Goal: Task Accomplishment & Management: Complete application form

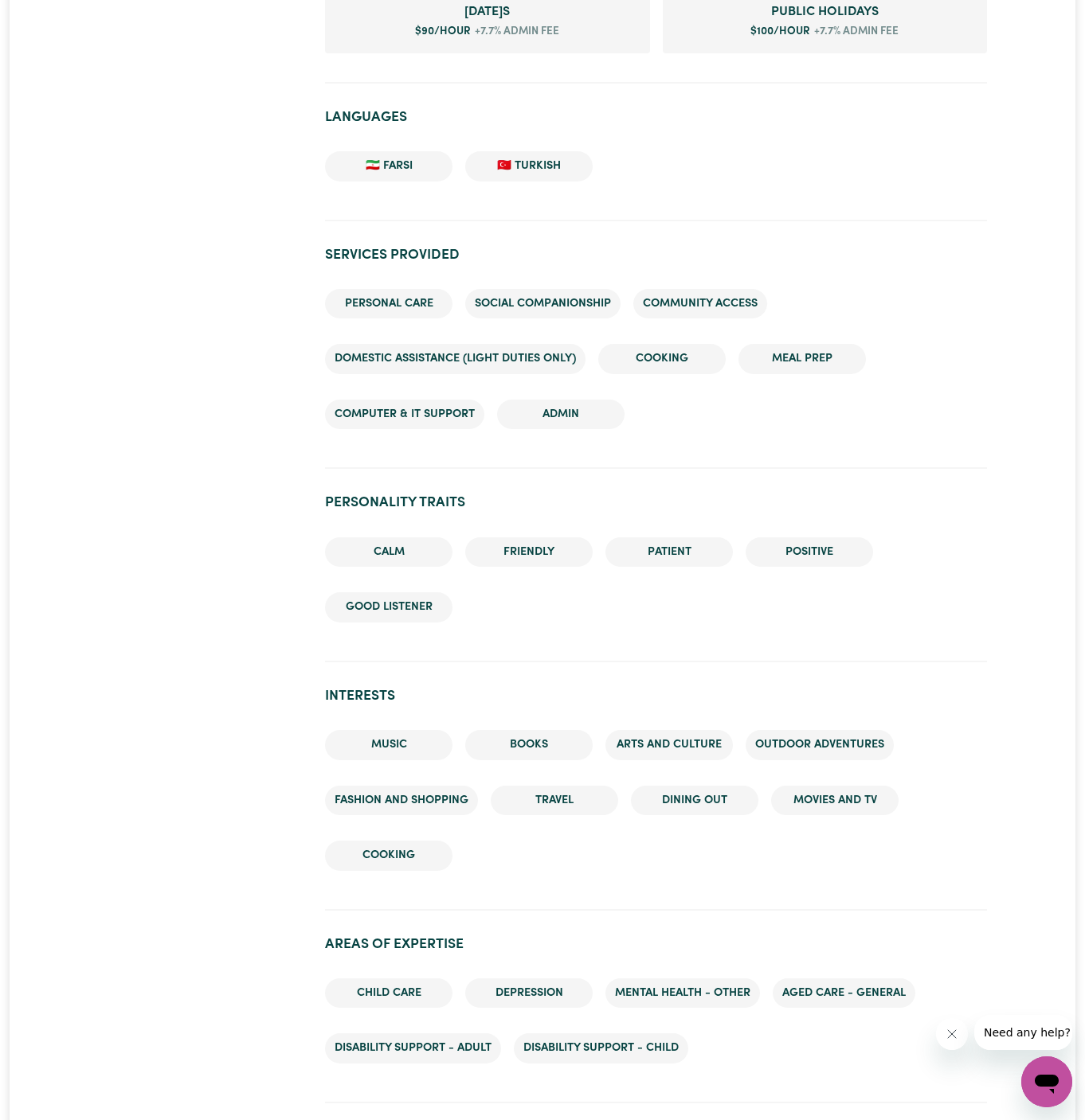
scroll to position [1281, 0]
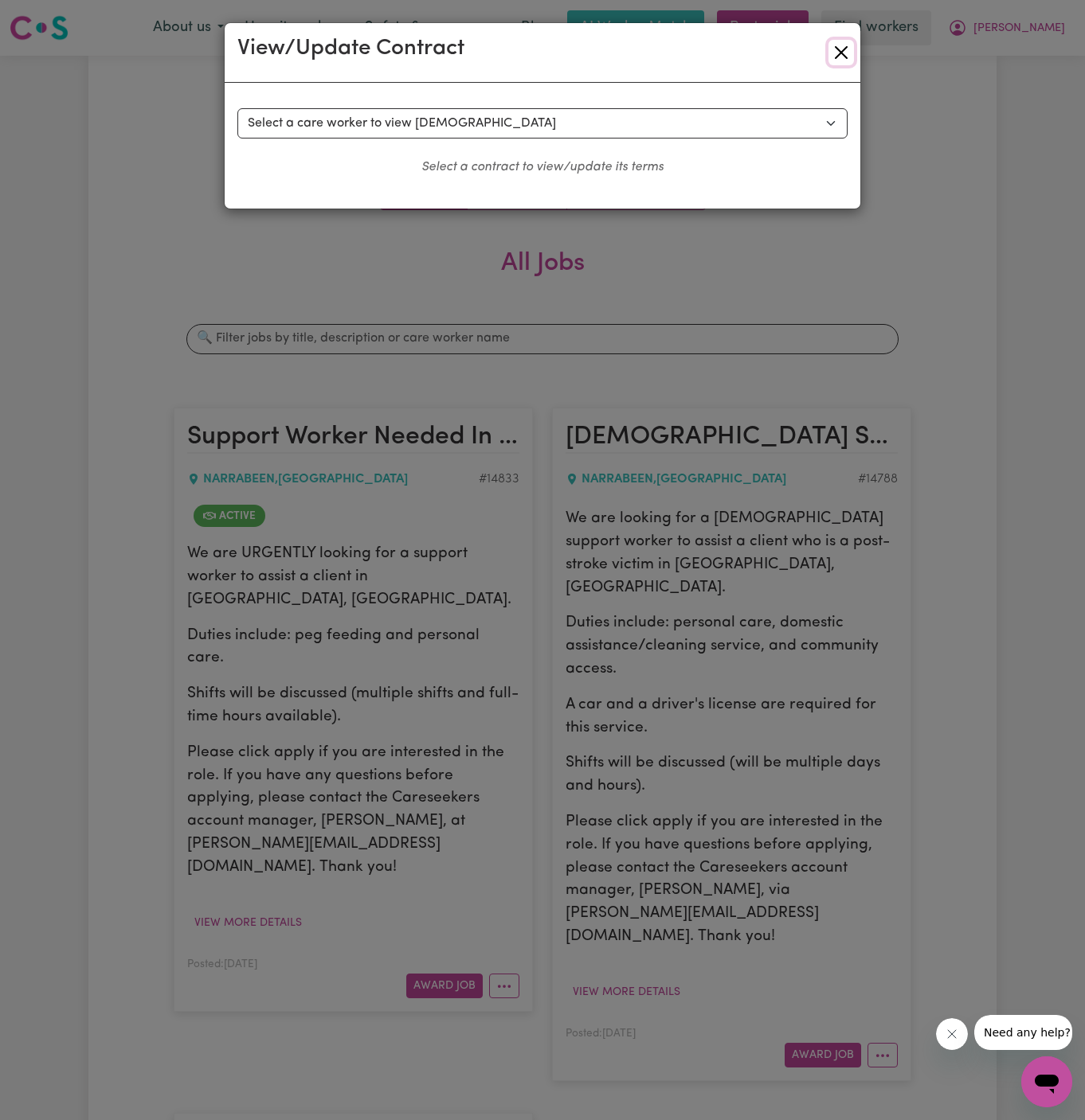
click at [840, 51] on button "Close" at bounding box center [841, 52] width 25 height 25
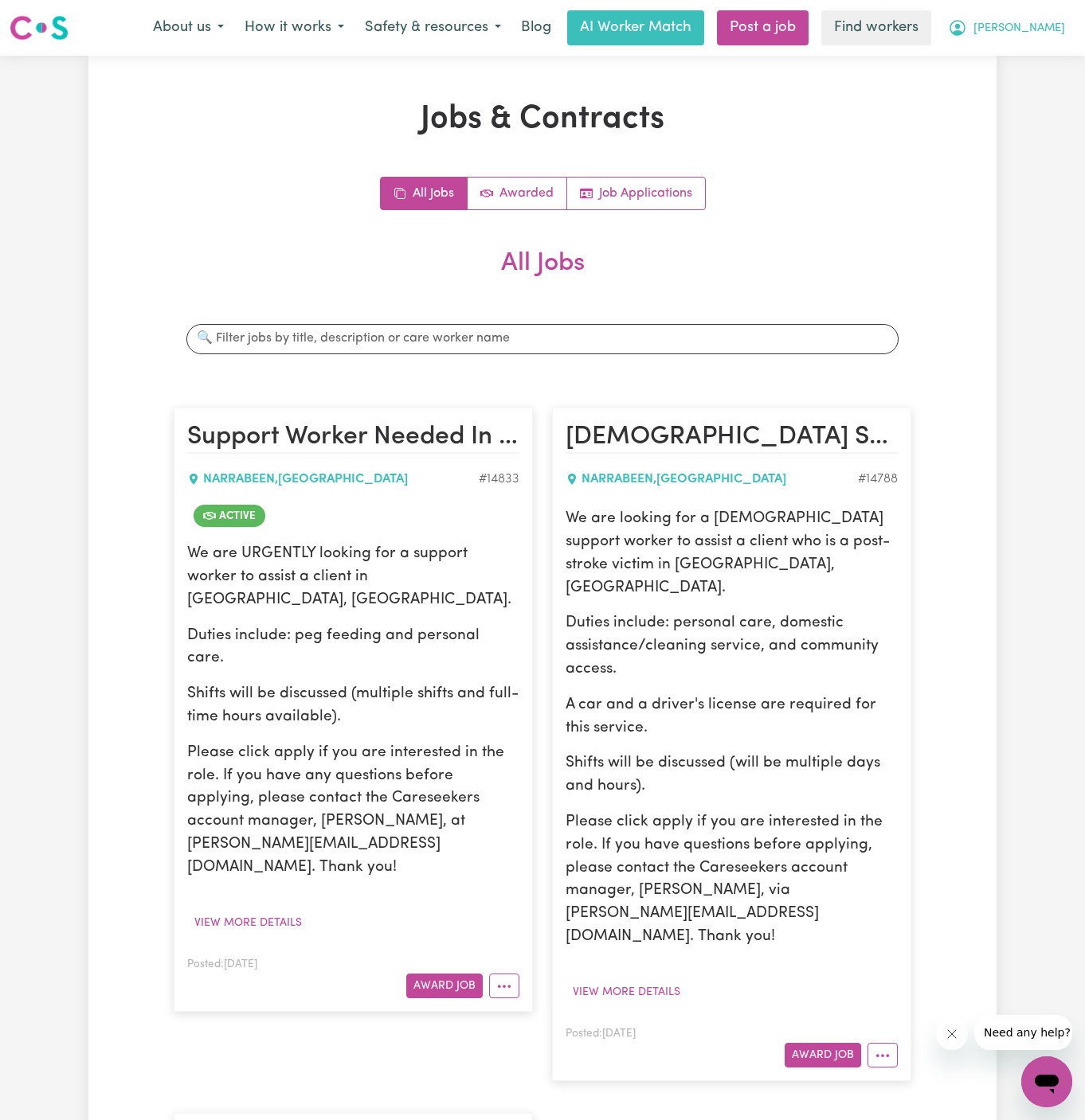
click at [1055, 28] on span "Linda" at bounding box center [1019, 29] width 92 height 18
click at [1055, 95] on link "Logout" at bounding box center [1011, 92] width 126 height 30
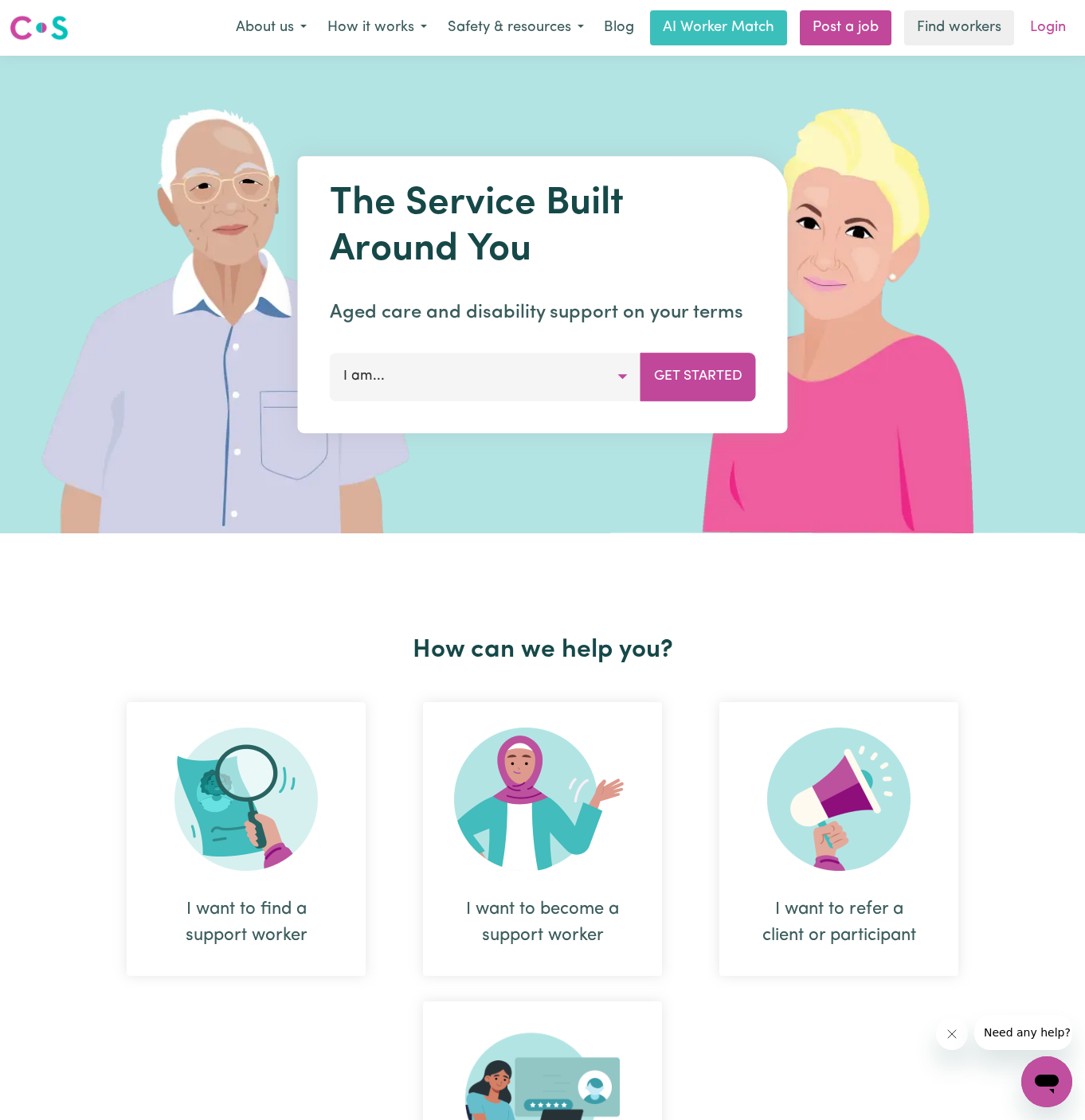
click at [1059, 41] on link "Login" at bounding box center [1047, 28] width 55 height 35
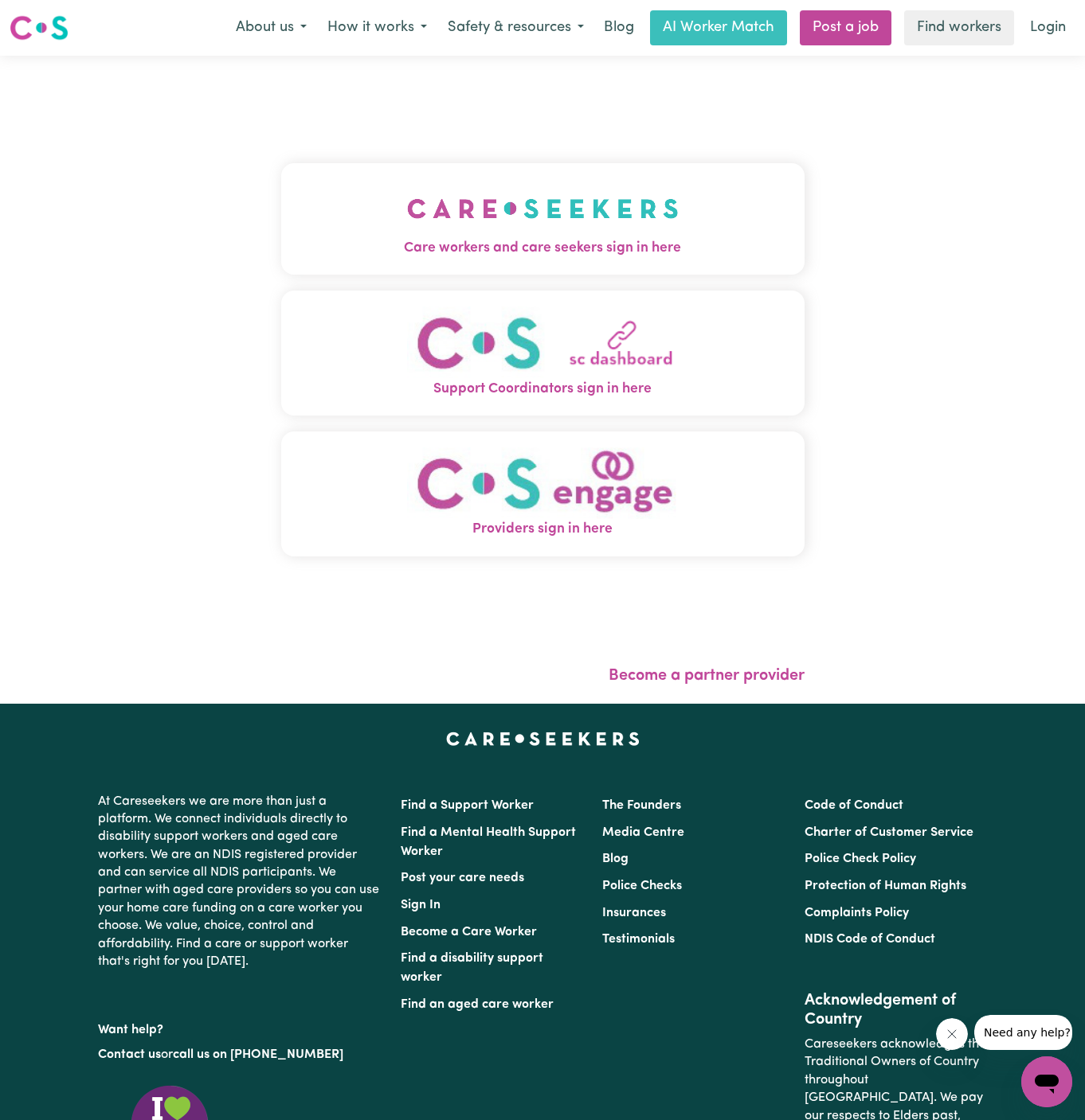
click at [539, 217] on img "Care workers and care seekers sign in here" at bounding box center [542, 209] width 271 height 59
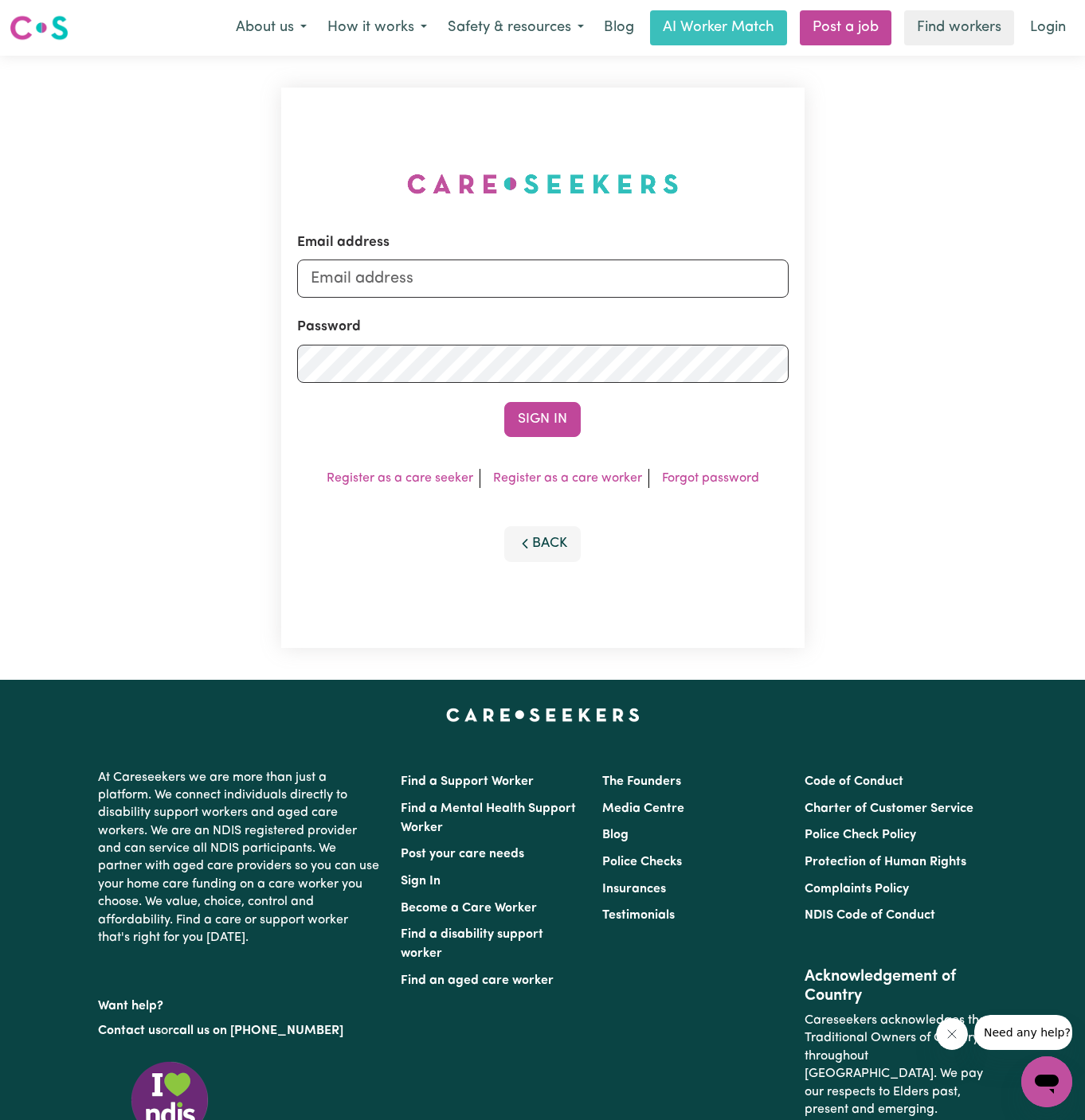
type input "dyan@careseekers.com.au"
click at [719, 293] on input "dyan@careseekers.com.au" at bounding box center [542, 278] width 491 height 38
click at [918, 94] on div "Email address dyan@careseekers.com.au Password Sign In Register as a care seeke…" at bounding box center [542, 367] width 1085 height 624
click at [843, 21] on link "Post a job" at bounding box center [845, 28] width 92 height 35
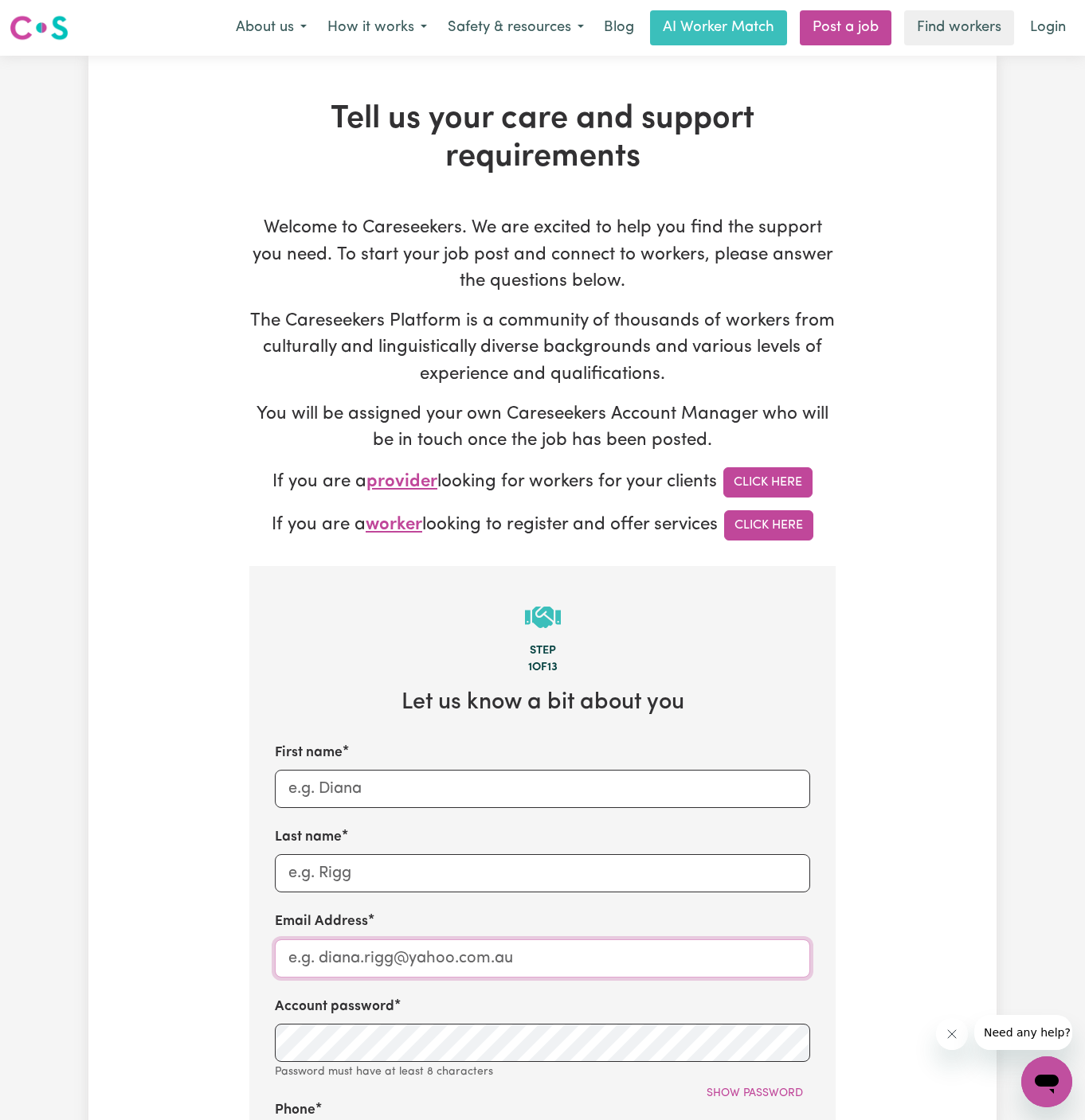
type input "dyan@careseekers.com.au"
click at [334, 953] on input "dyan@careseekers.com.au" at bounding box center [542, 958] width 535 height 38
drag, startPoint x: 327, startPoint y: 958, endPoint x: 597, endPoint y: 957, distance: 270.0
click at [597, 957] on input "dyan@careseekers.com.au" at bounding box center [542, 958] width 535 height 38
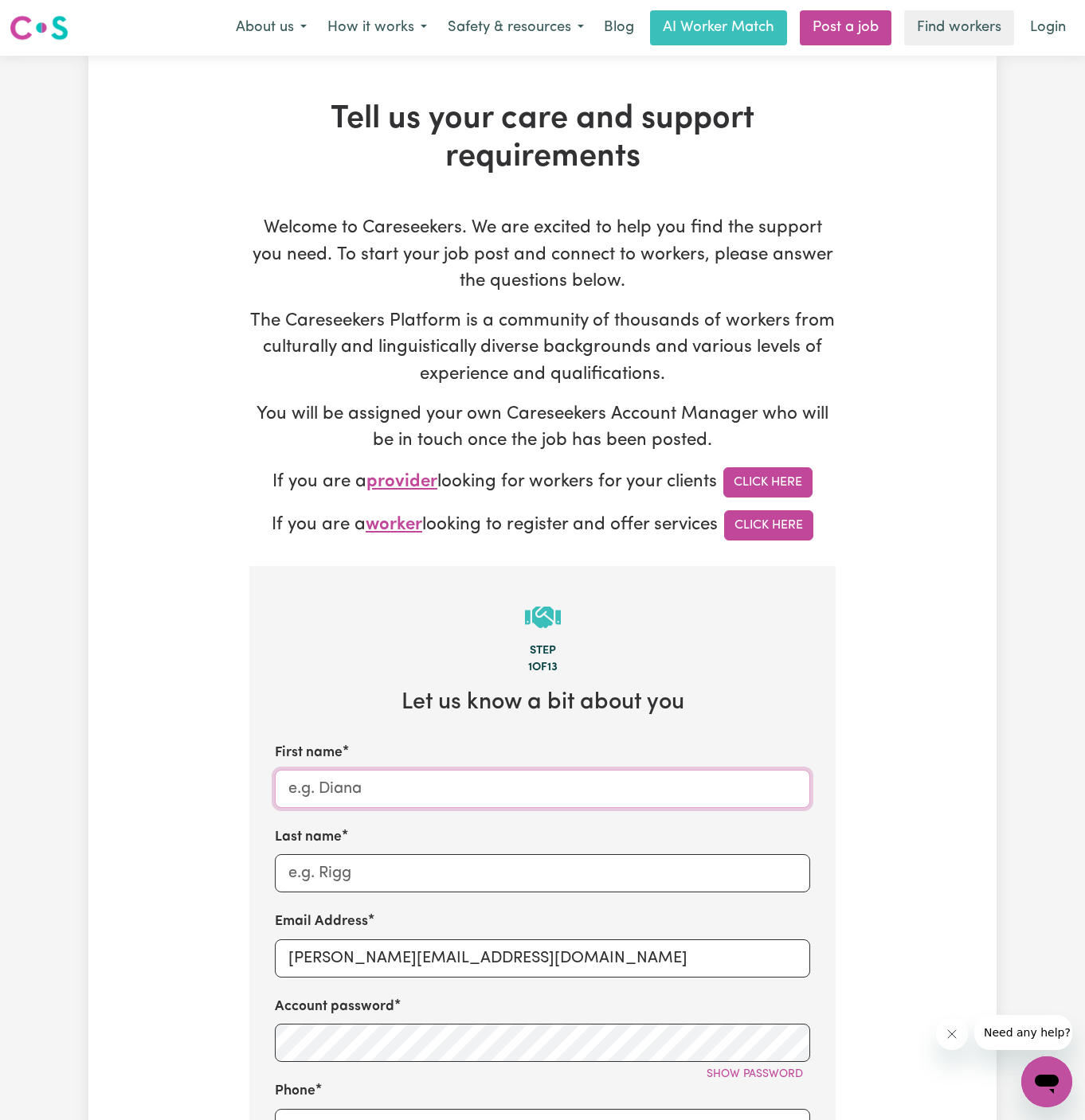
click at [607, 779] on input "First name" at bounding box center [542, 788] width 535 height 38
paste input "ClientGoldCoast"
click at [334, 786] on input "ClientGoldCoast" at bounding box center [542, 788] width 535 height 38
click at [388, 788] on input "Client GoldCoast" at bounding box center [542, 788] width 535 height 38
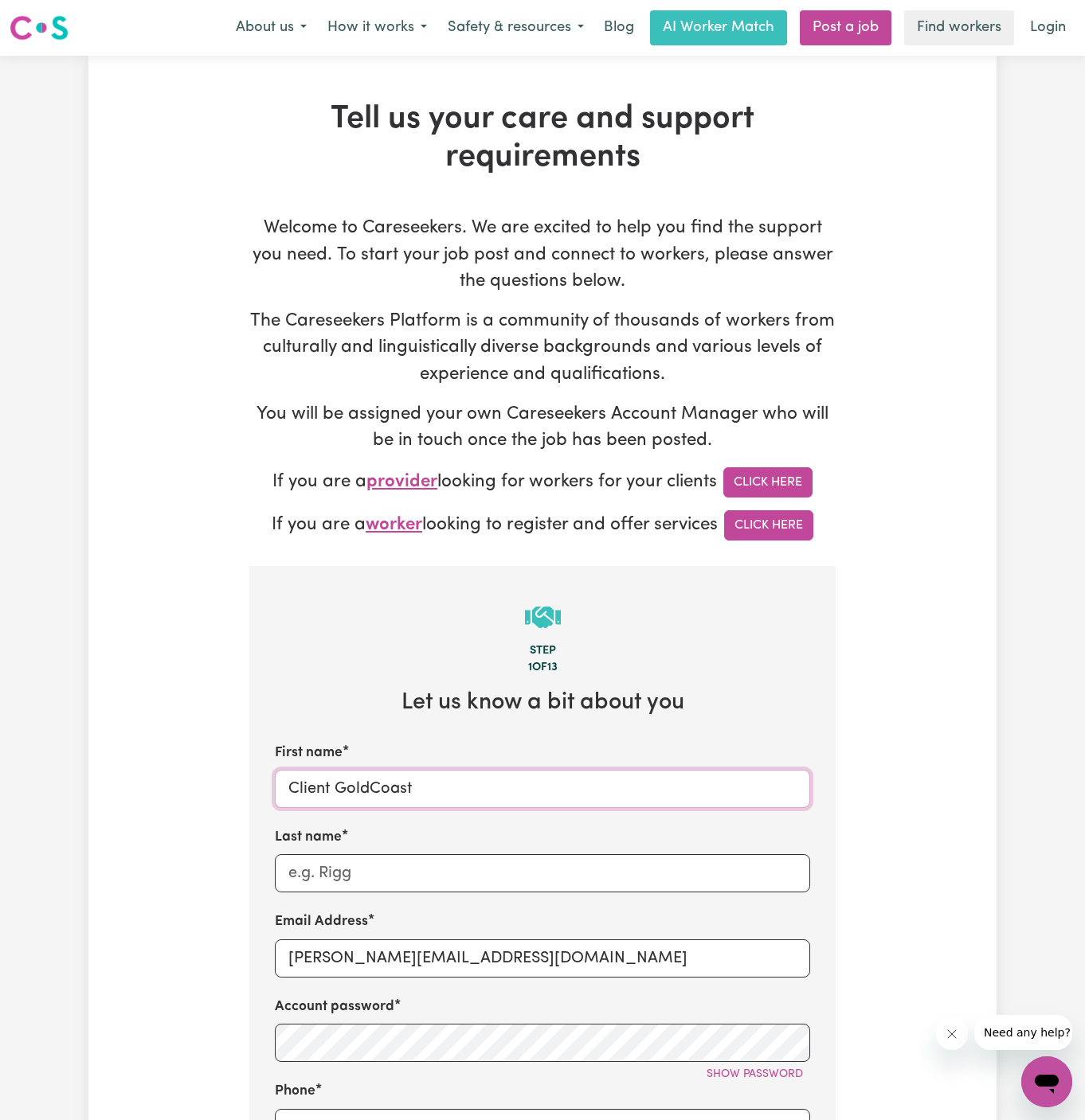
click at [371, 788] on input "Client GoldCoast" at bounding box center [542, 788] width 535 height 38
click at [414, 788] on input "Client Gold Coast" at bounding box center [542, 788] width 535 height 38
drag, startPoint x: 330, startPoint y: 783, endPoint x: 494, endPoint y: 782, distance: 164.0
click at [494, 782] on input "Client Gold Coast" at bounding box center [542, 788] width 535 height 38
click at [478, 847] on div "Last name" at bounding box center [542, 860] width 535 height 66
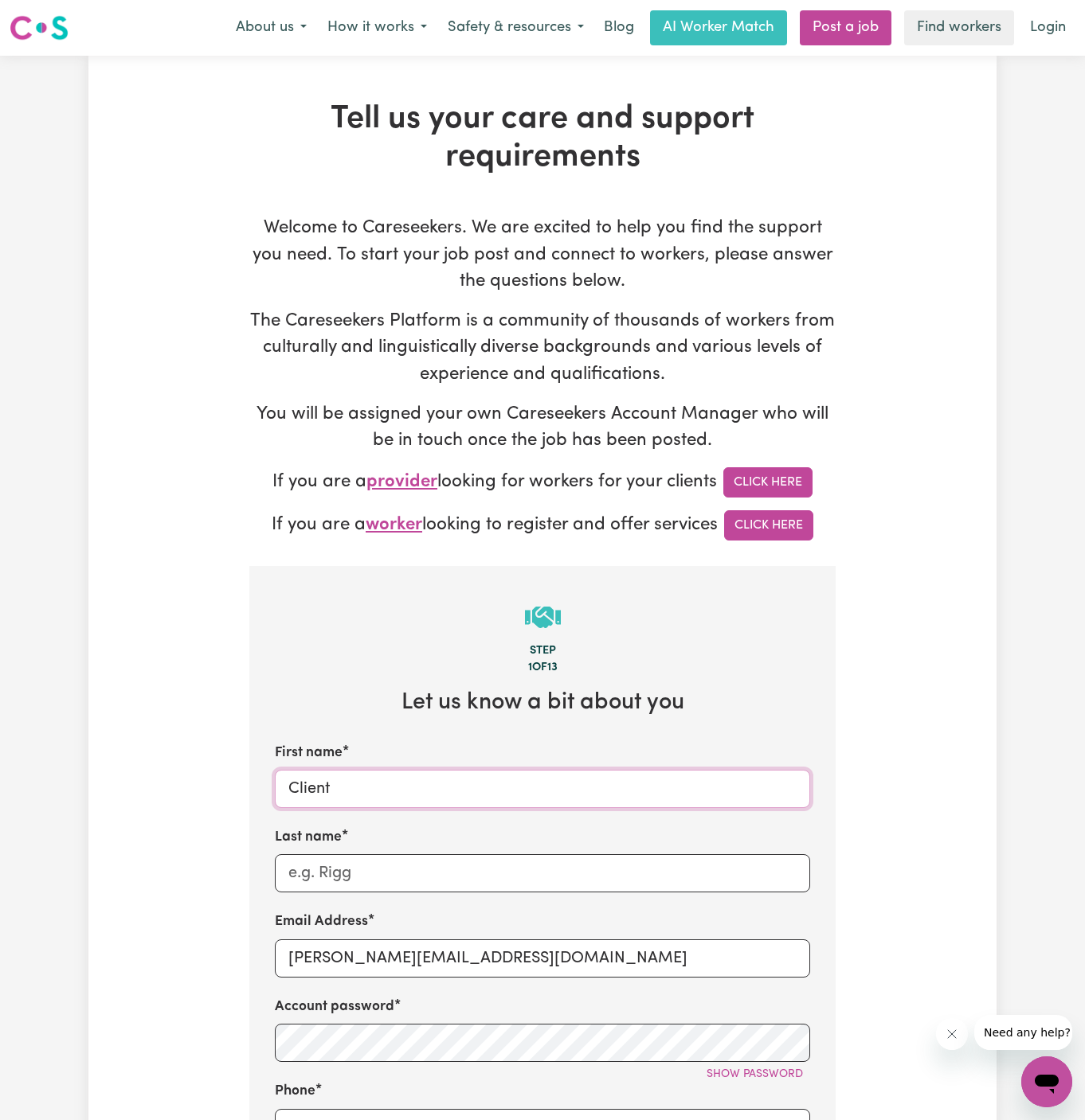
click at [472, 787] on input "Client" at bounding box center [542, 788] width 535 height 38
paste input "Gold Coast"
click at [340, 787] on input "Client Gold Coast" at bounding box center [542, 788] width 535 height 38
type input "Client Gold Coast"
click at [378, 875] on input "Last name" at bounding box center [542, 873] width 535 height 38
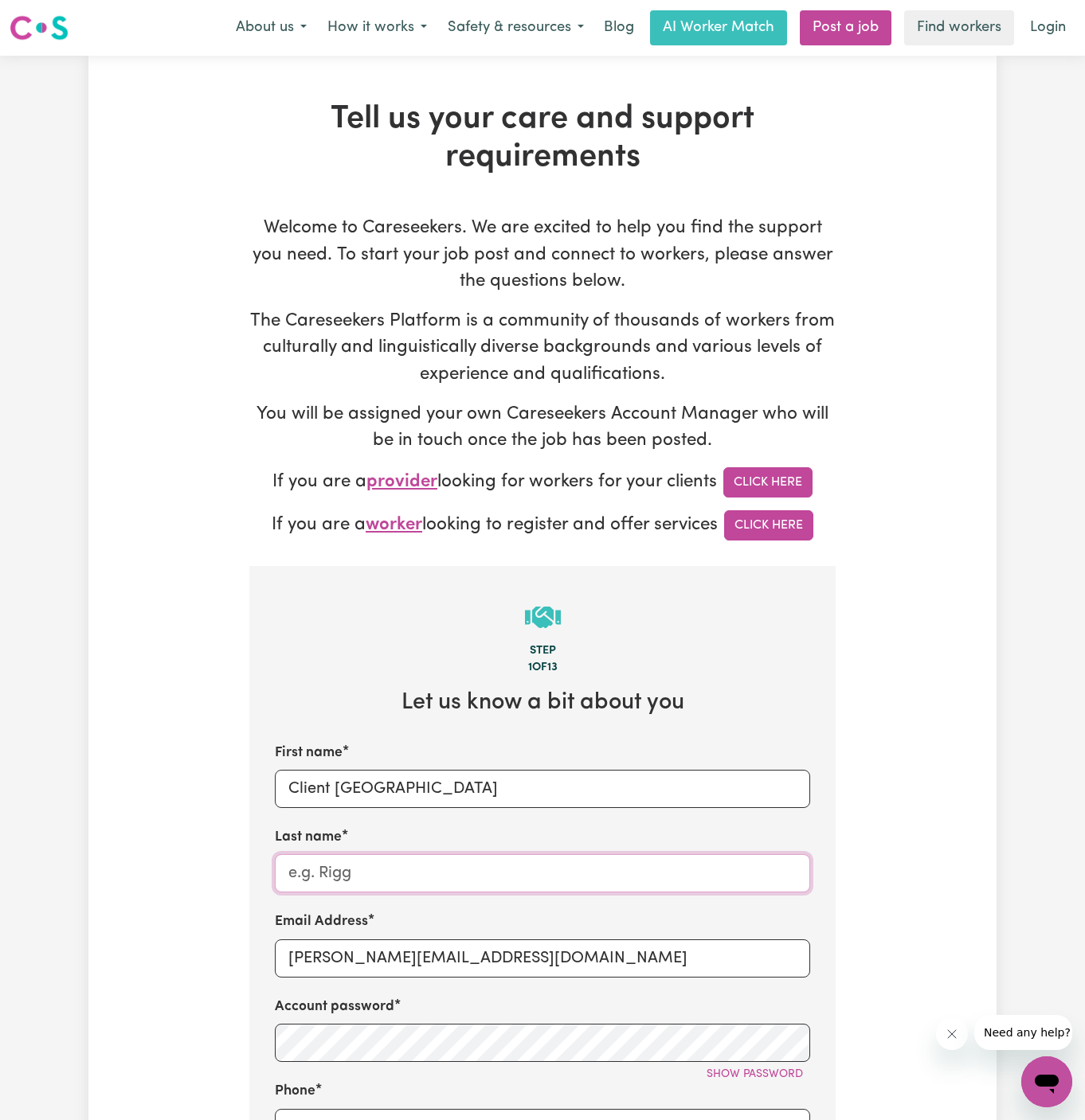
paste input "Home Caring Springfield"
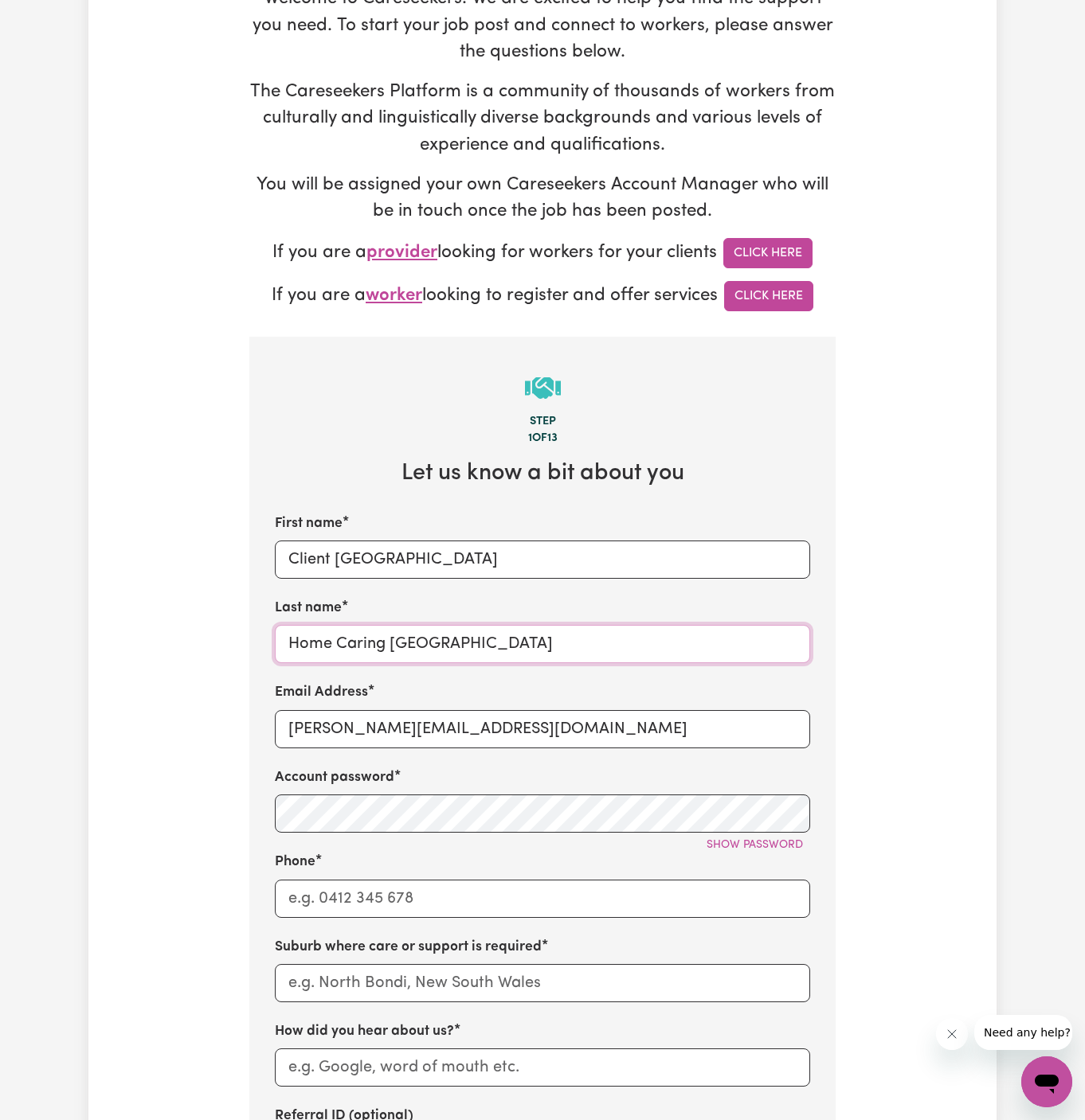
type input "Home Caring Springfield"
drag, startPoint x: 499, startPoint y: 722, endPoint x: 593, endPoint y: 722, distance: 94.0
click at [520, 722] on input "dyan@careseekers.com.au" at bounding box center [542, 728] width 535 height 38
click at [414, 730] on input "dyan@careseekers.com.au" at bounding box center [542, 728] width 535 height 38
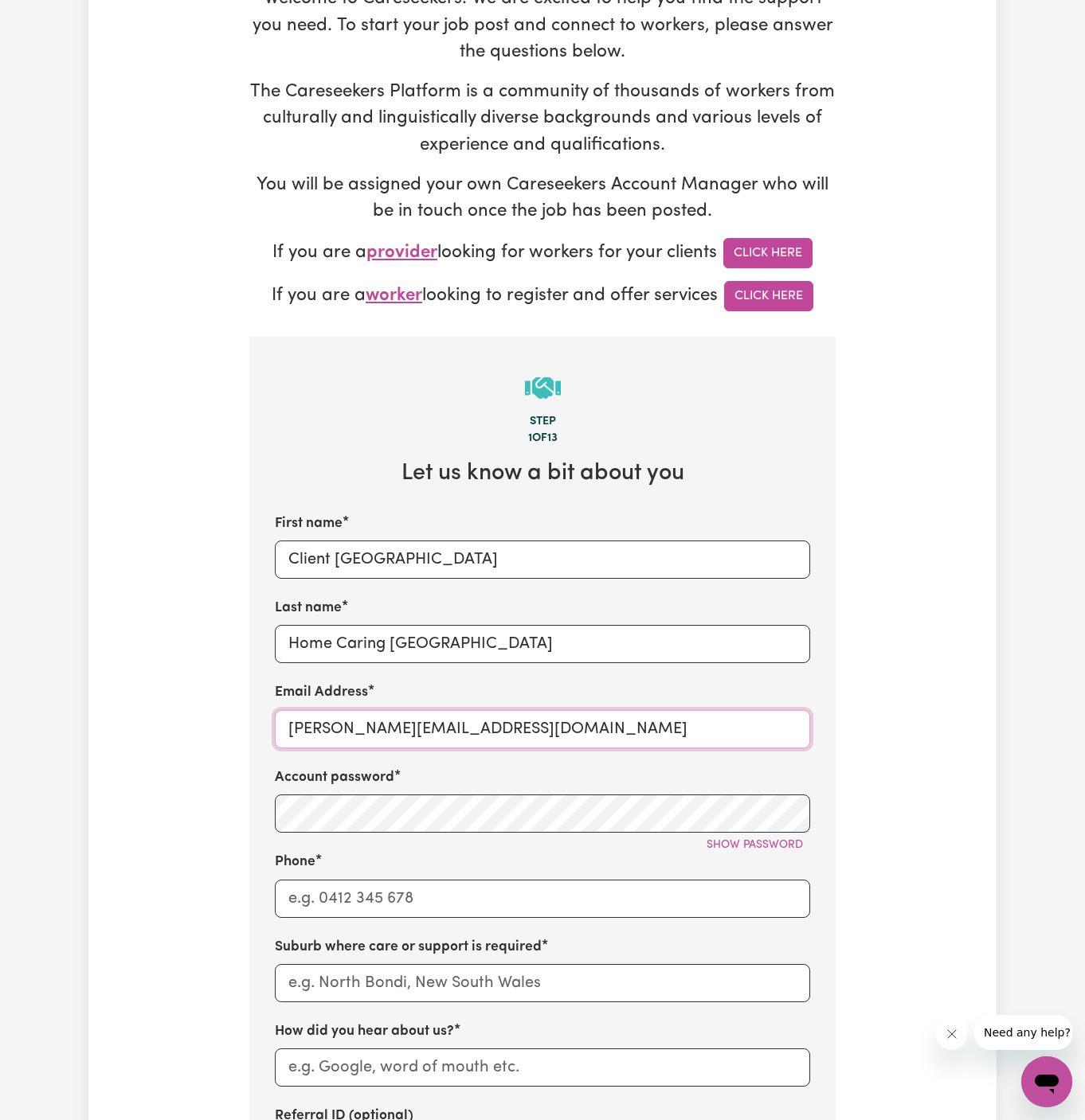
click at [414, 730] on input "dyan@careseekers.com.au" at bounding box center [542, 728] width 535 height 38
paste input "ClientGoldCoastHCS"
type input "ClientGoldCoastHCS@careseekers.com.au"
click at [526, 637] on input "Home Caring Springfield" at bounding box center [542, 643] width 535 height 38
click at [425, 625] on input "Home Caring Springfield" at bounding box center [542, 643] width 535 height 38
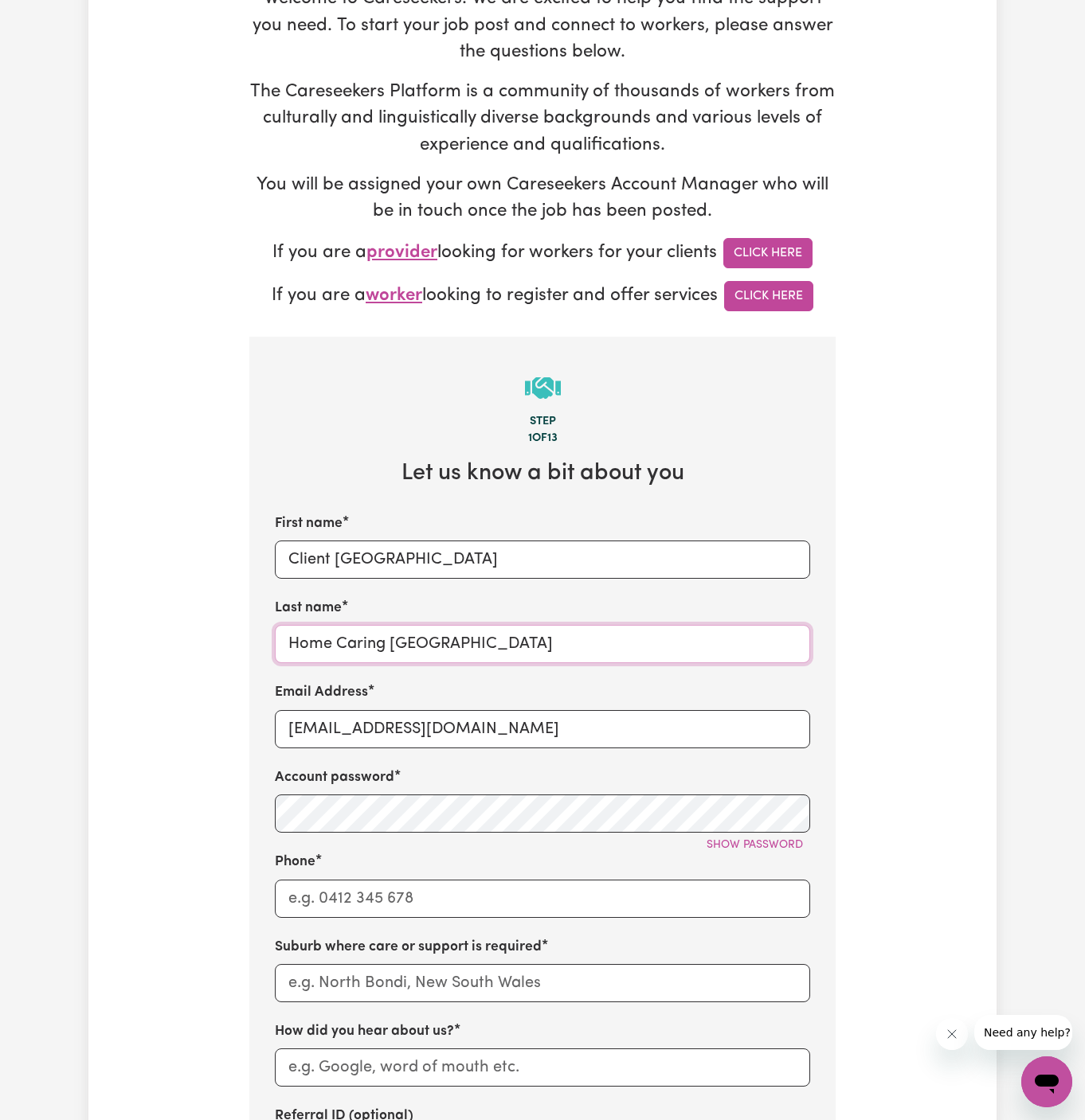
click at [425, 625] on input "Home Caring Springfield" at bounding box center [542, 643] width 535 height 38
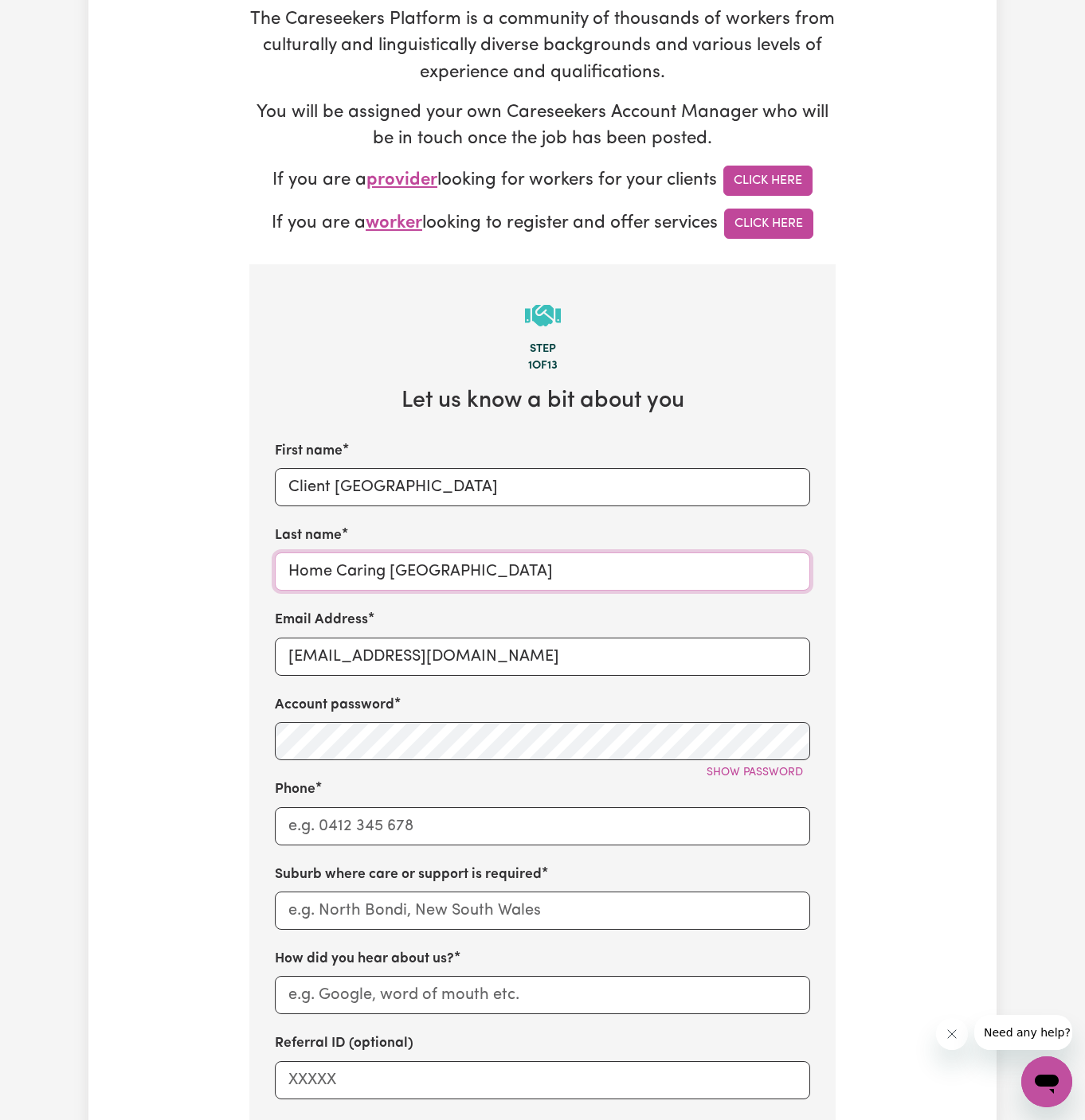
scroll to position [368, 0]
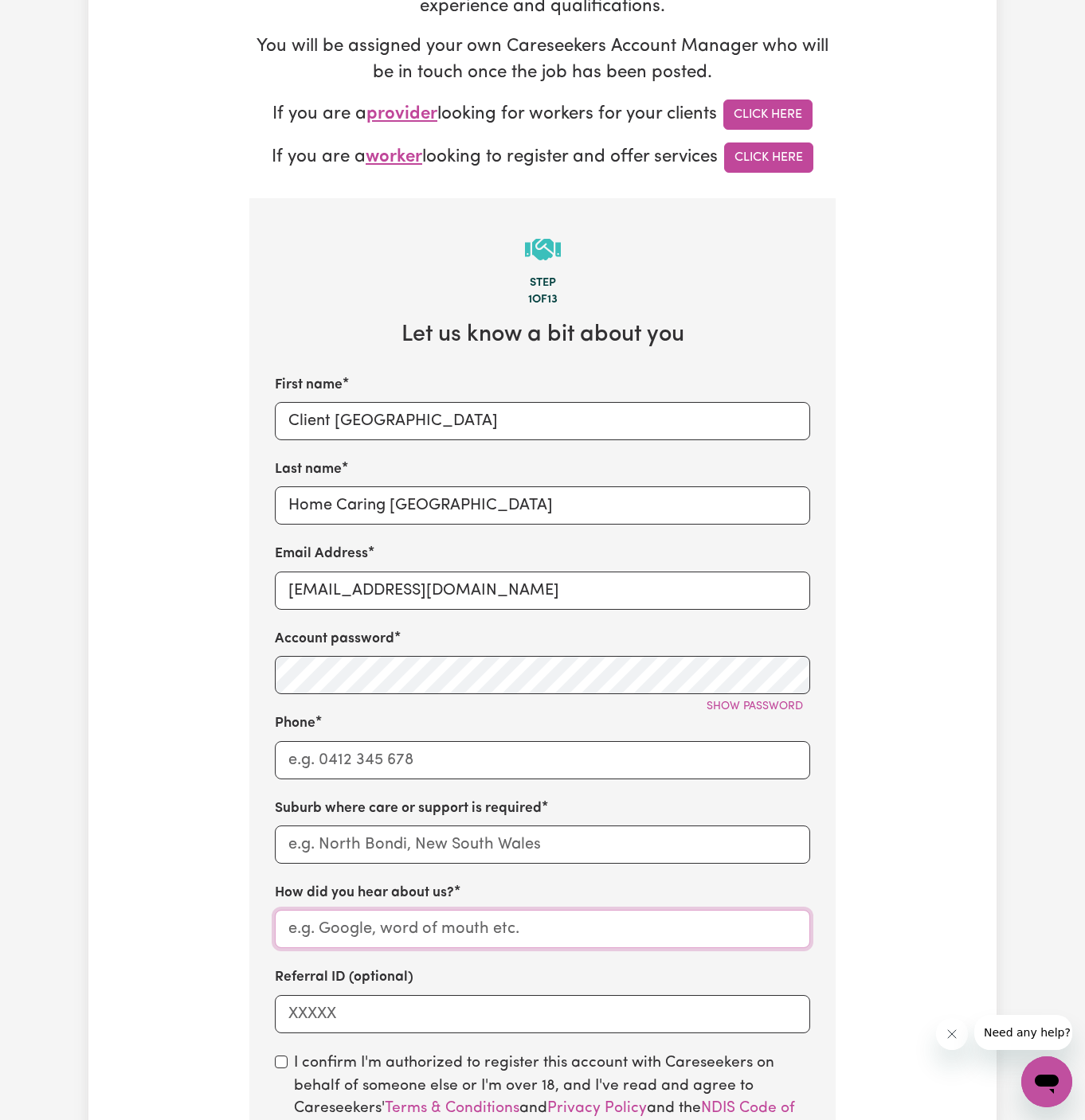
click at [425, 916] on input "How did you hear about us?" at bounding box center [542, 929] width 535 height 38
paste input "Home Caring Springfield"
type input "Home Caring Springfield"
click at [425, 885] on label "How did you hear about us?" at bounding box center [364, 893] width 179 height 21
click at [425, 910] on input "Home Caring Springfield" at bounding box center [542, 929] width 535 height 38
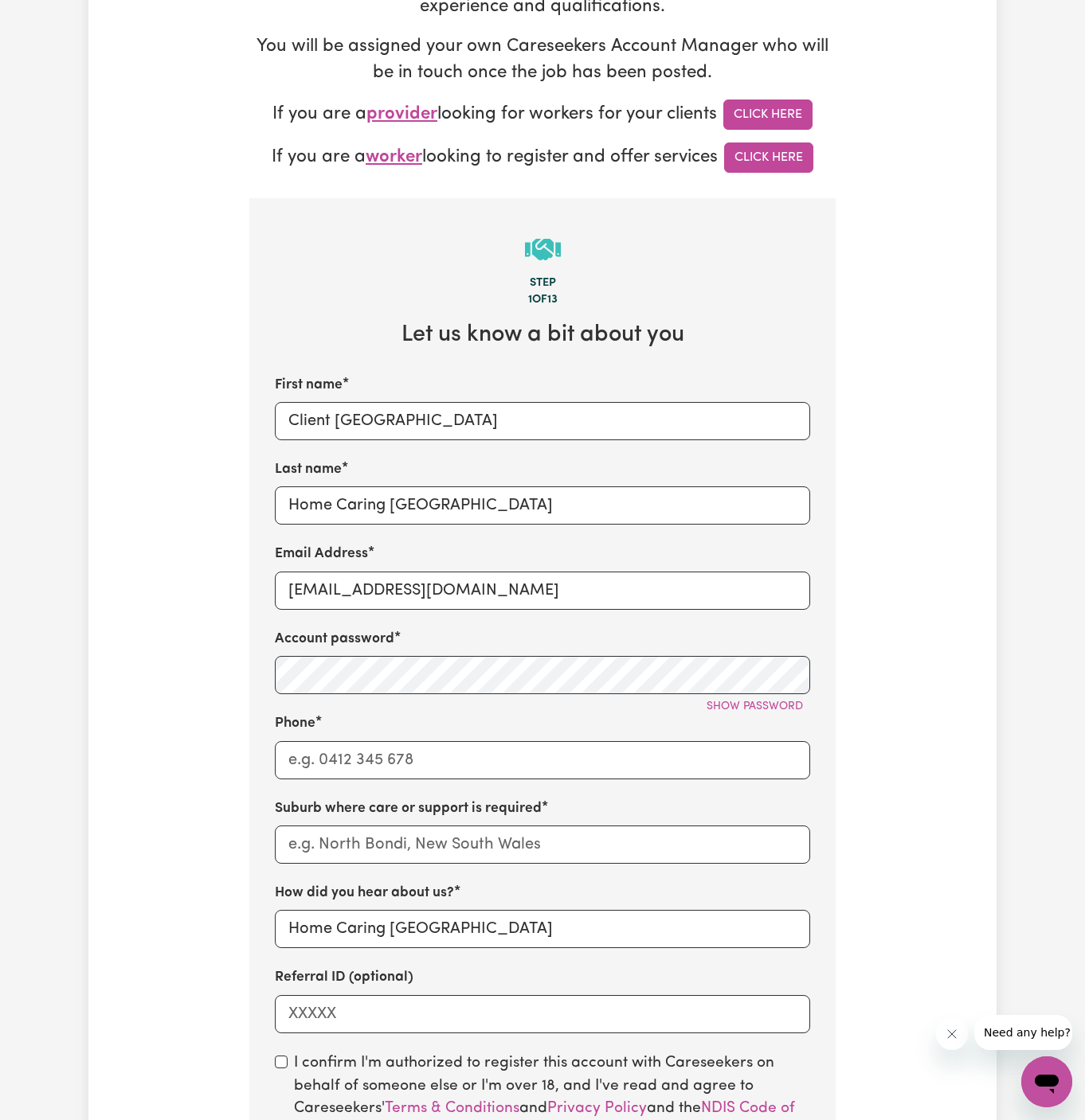
click at [446, 875] on div "First name Client Gold Coast Last name Home Caring Springfield Email Address Cl…" at bounding box center [542, 704] width 535 height 659
click at [516, 856] on input "text" at bounding box center [542, 845] width 535 height 38
click at [447, 757] on input "Phone" at bounding box center [542, 760] width 535 height 38
type input "1300765465"
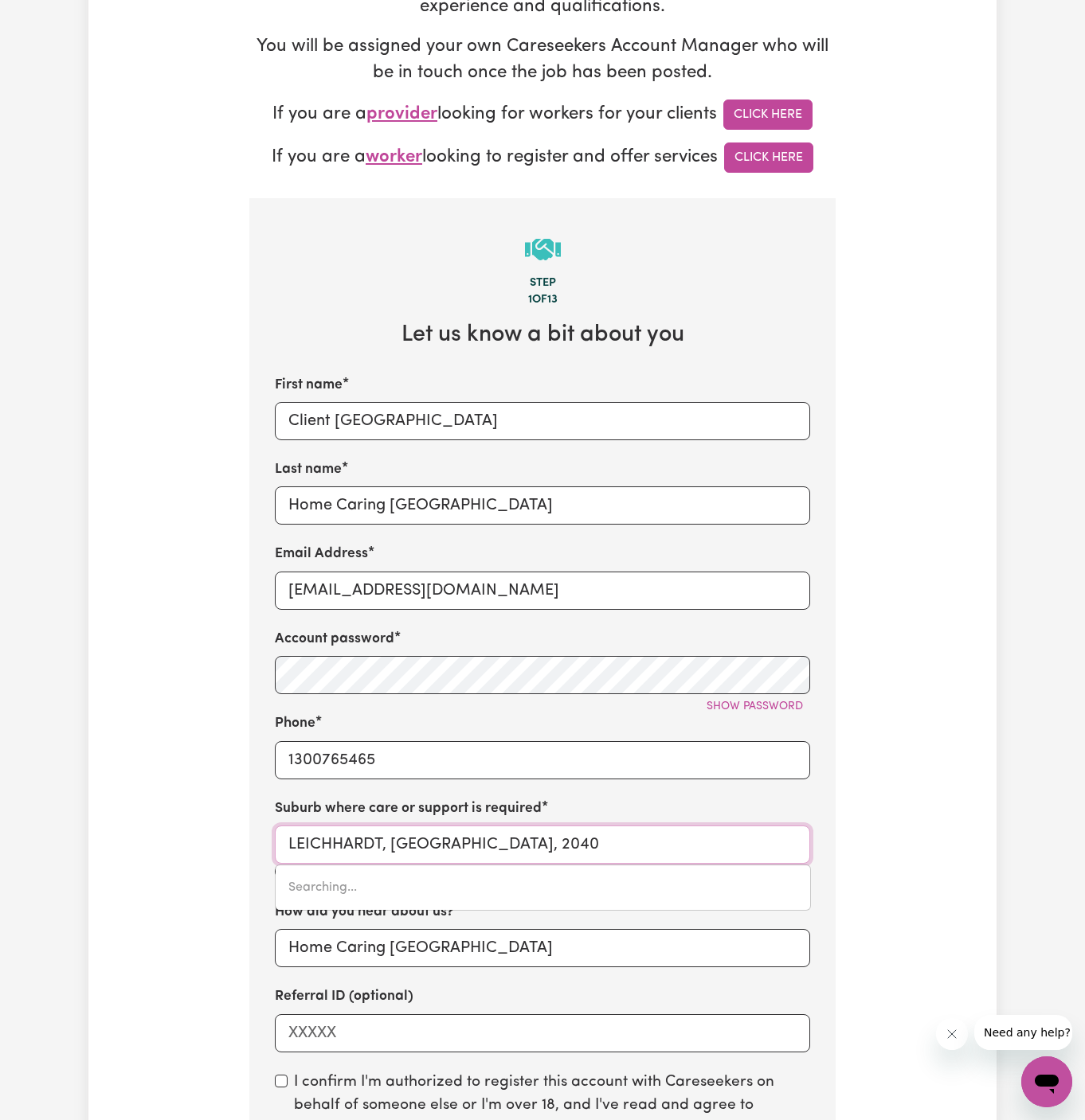
click at [503, 842] on input "LEICHHARDT, New South Wales, 2040" at bounding box center [542, 845] width 535 height 38
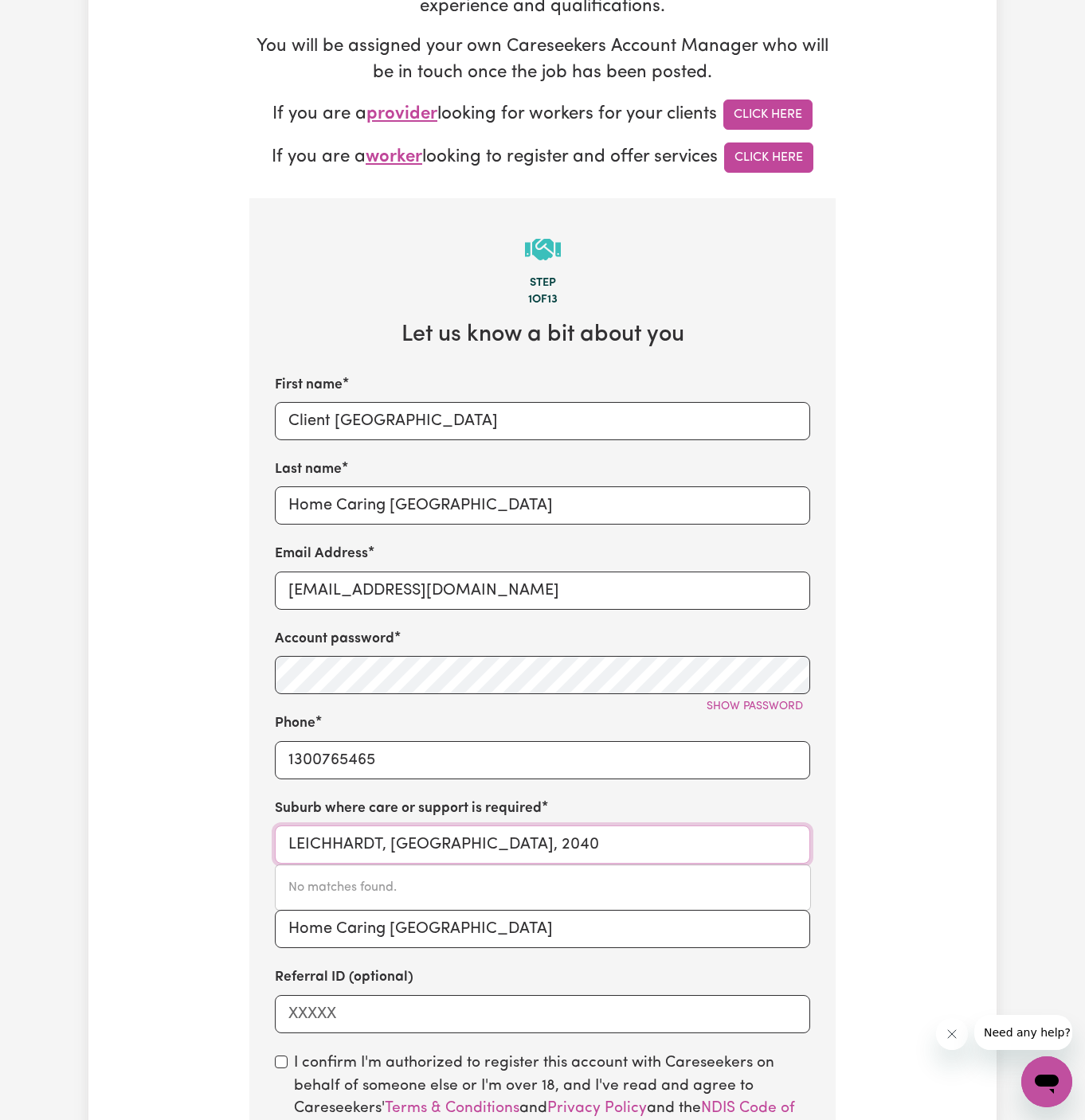
paste input "Gold Coast,"
type input "Gold Coast"
type input "Gold Coast MC, Queensland, 4217"
click at [366, 903] on div "GOLD COAST MC, Queensland, 4217" at bounding box center [542, 888] width 536 height 46
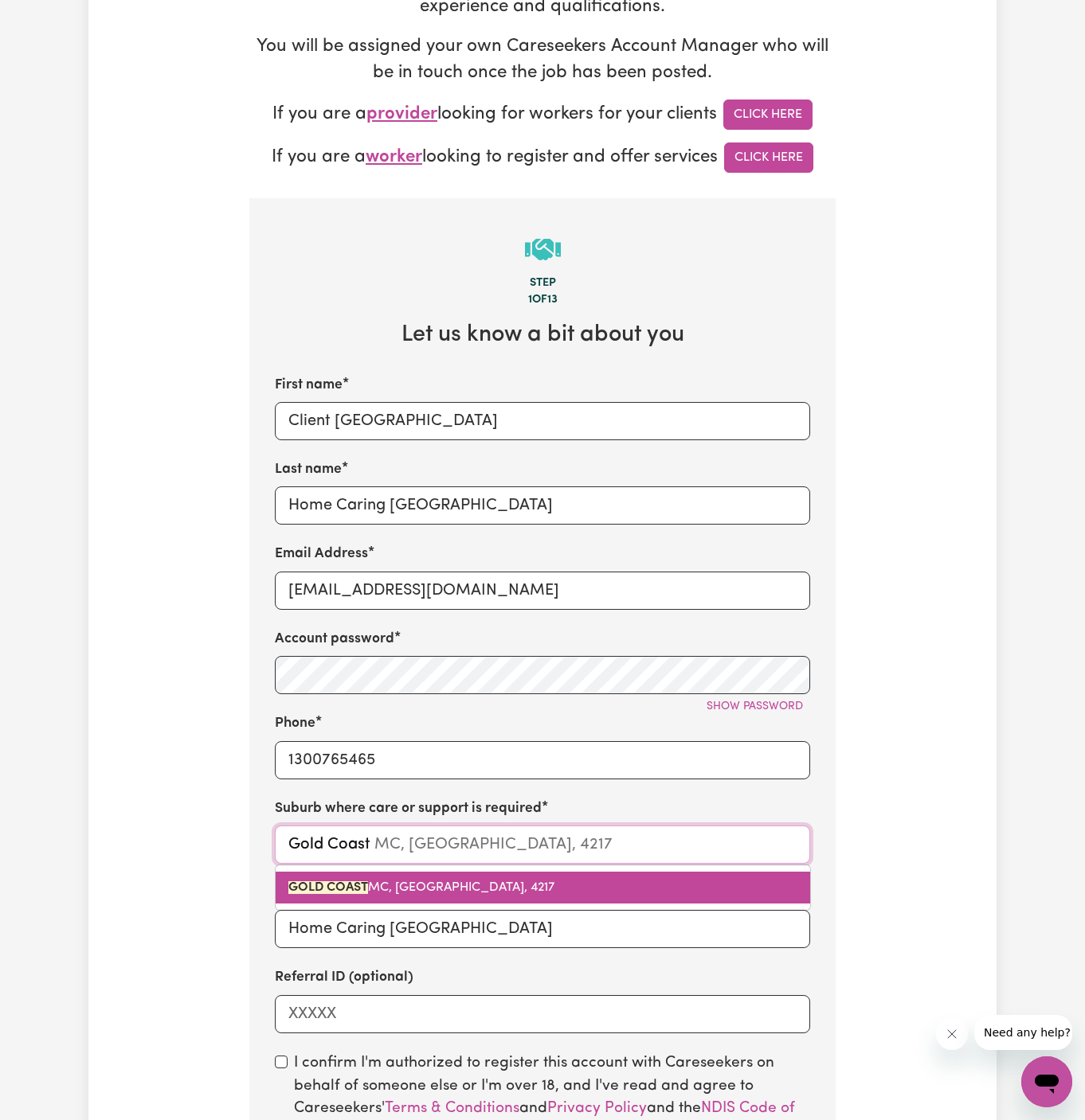
click at [401, 882] on span "GOLD COAST MC, Queensland, 4217" at bounding box center [421, 888] width 266 height 13
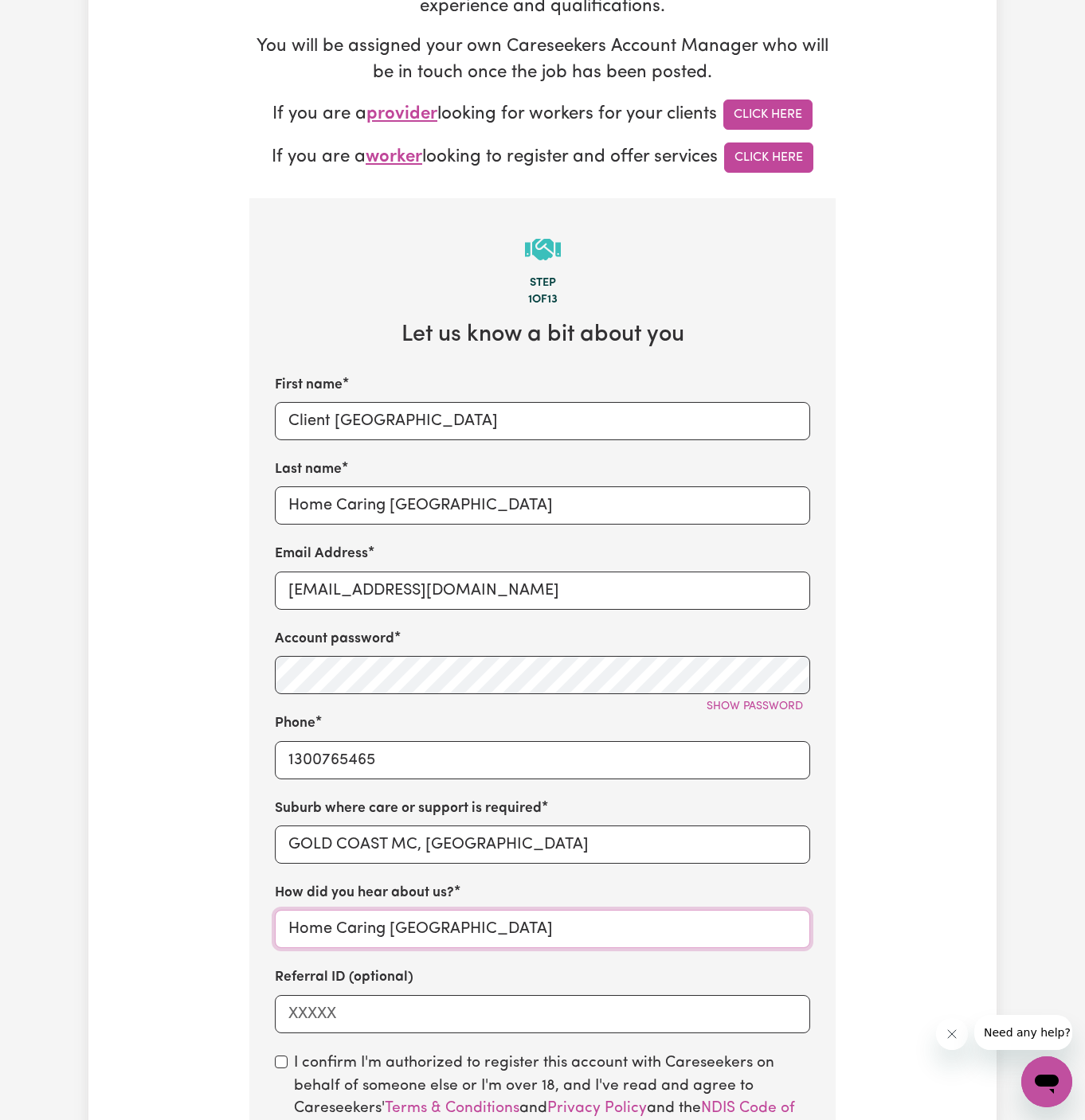
click at [489, 925] on input "Home Caring Springfield" at bounding box center [542, 929] width 535 height 38
click at [281, 1061] on input "checkbox" at bounding box center [281, 1062] width 13 height 13
checkbox input "true"
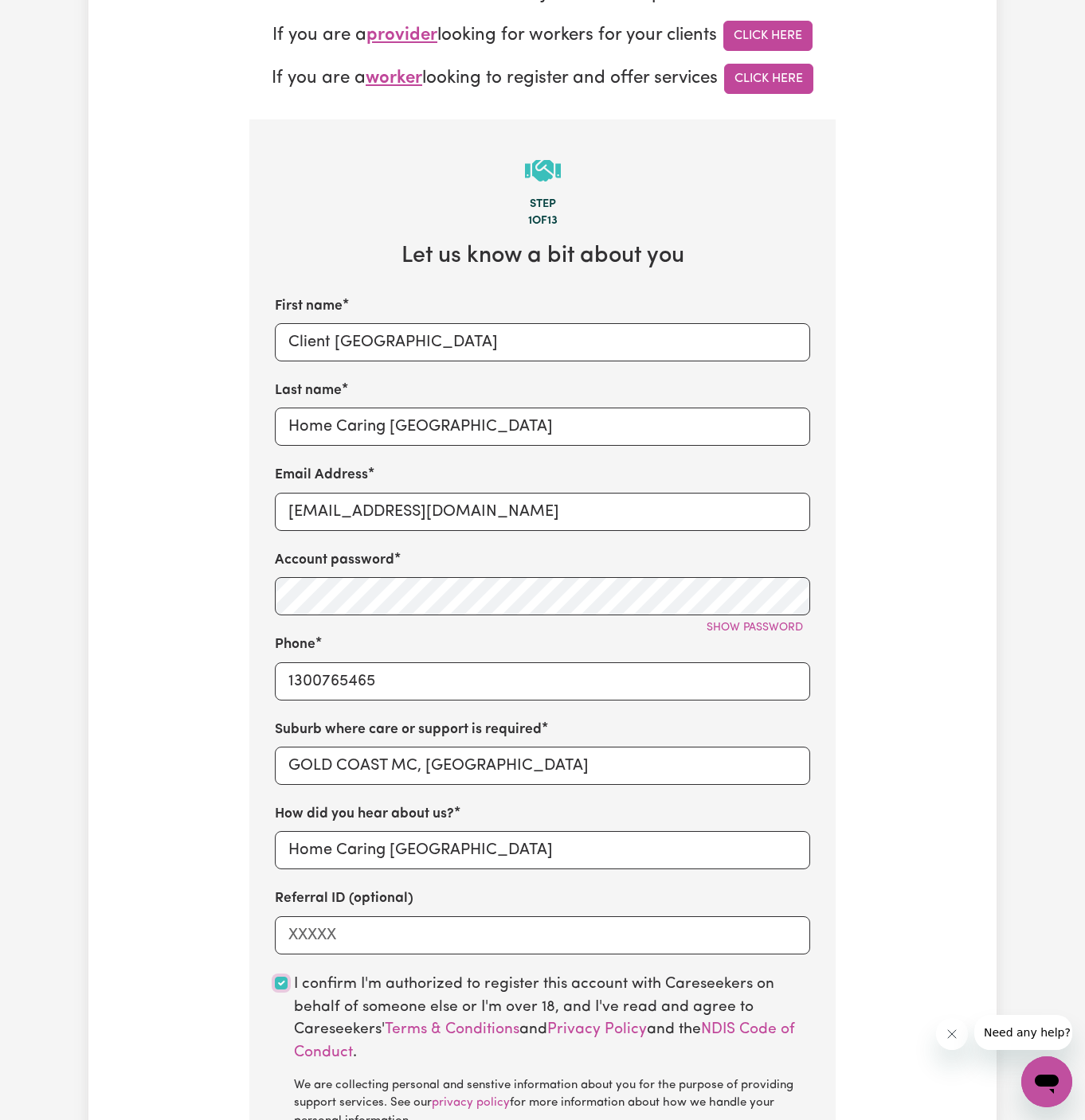
scroll to position [528, 0]
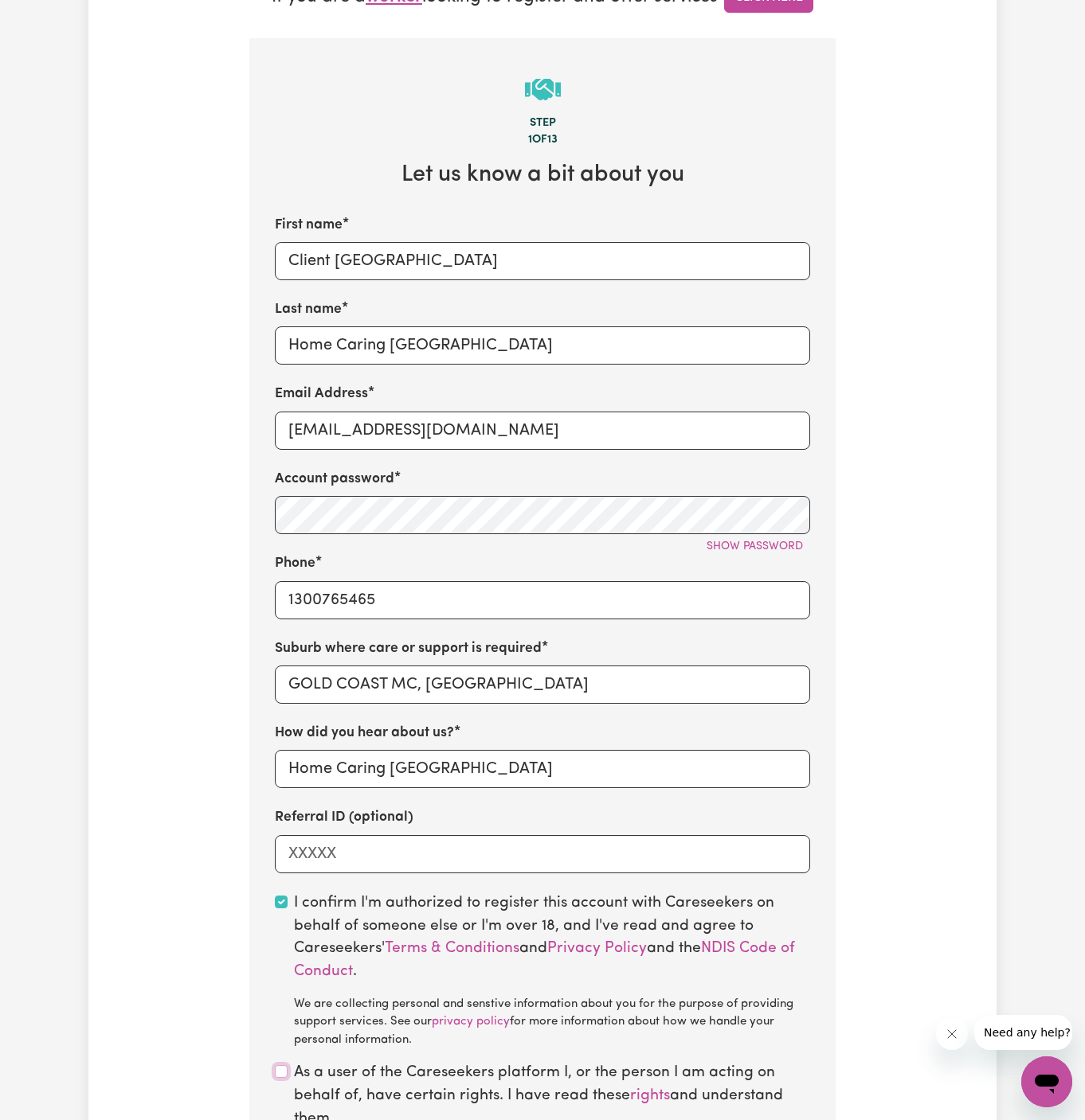
click at [286, 1070] on input "checkbox" at bounding box center [281, 1071] width 13 height 13
checkbox input "true"
click at [886, 545] on div "Tell us your care and support requirements Welcome to Careseekers. We are excit…" at bounding box center [542, 434] width 908 height 1723
click at [788, 542] on span "Show password" at bounding box center [755, 547] width 96 height 12
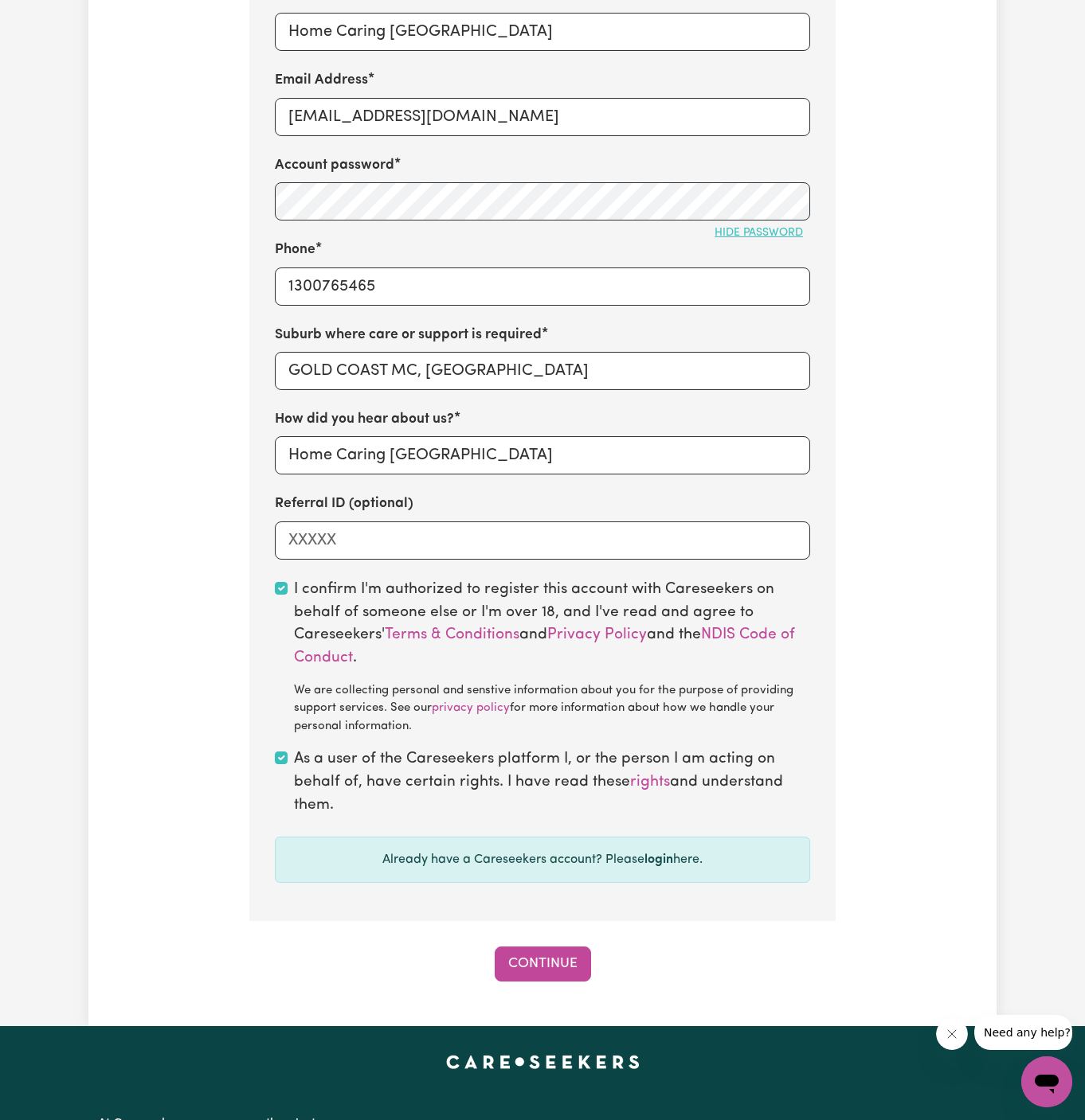
scroll to position [870, 0]
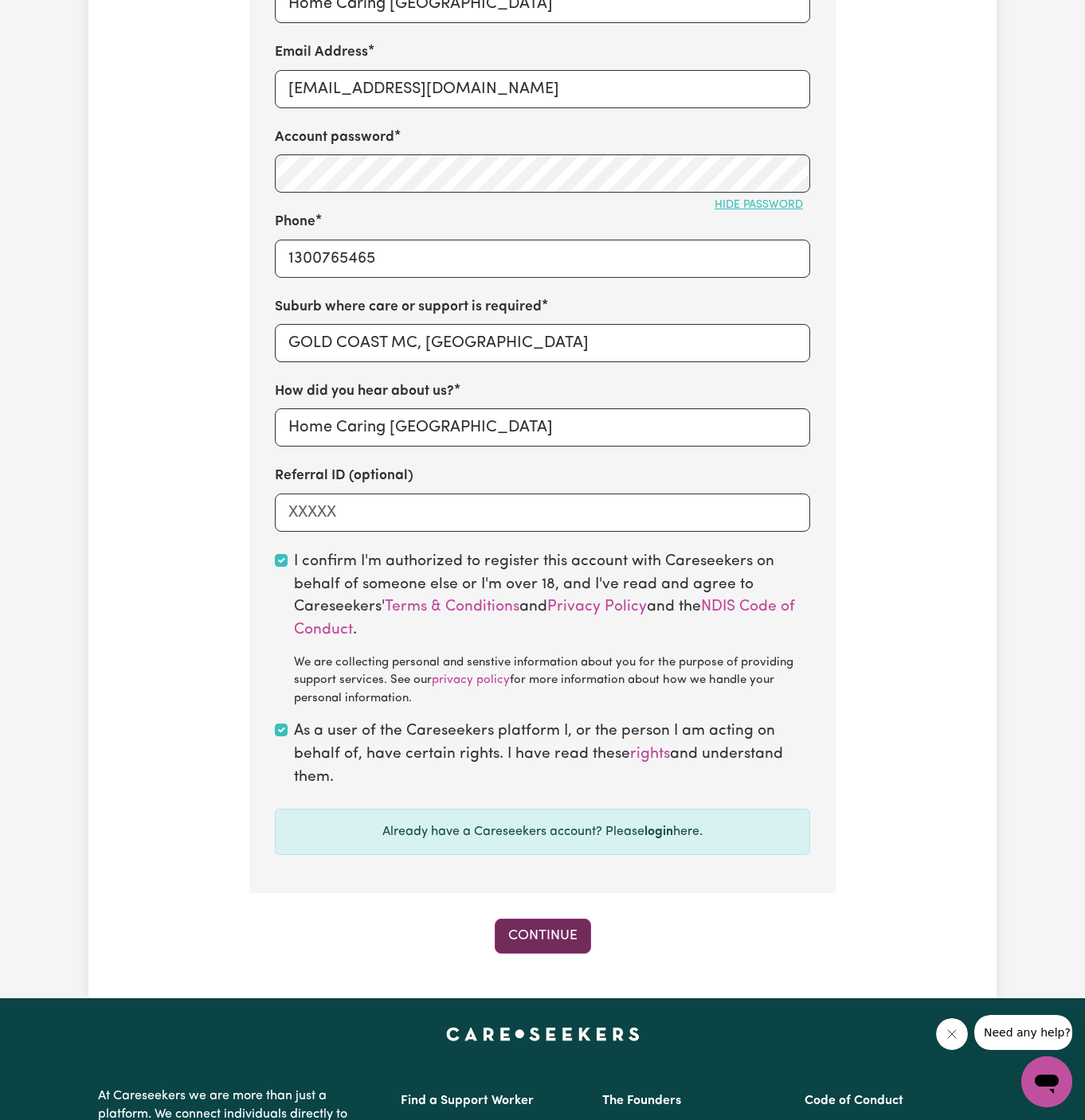
click at [541, 929] on button "Continue" at bounding box center [542, 936] width 96 height 35
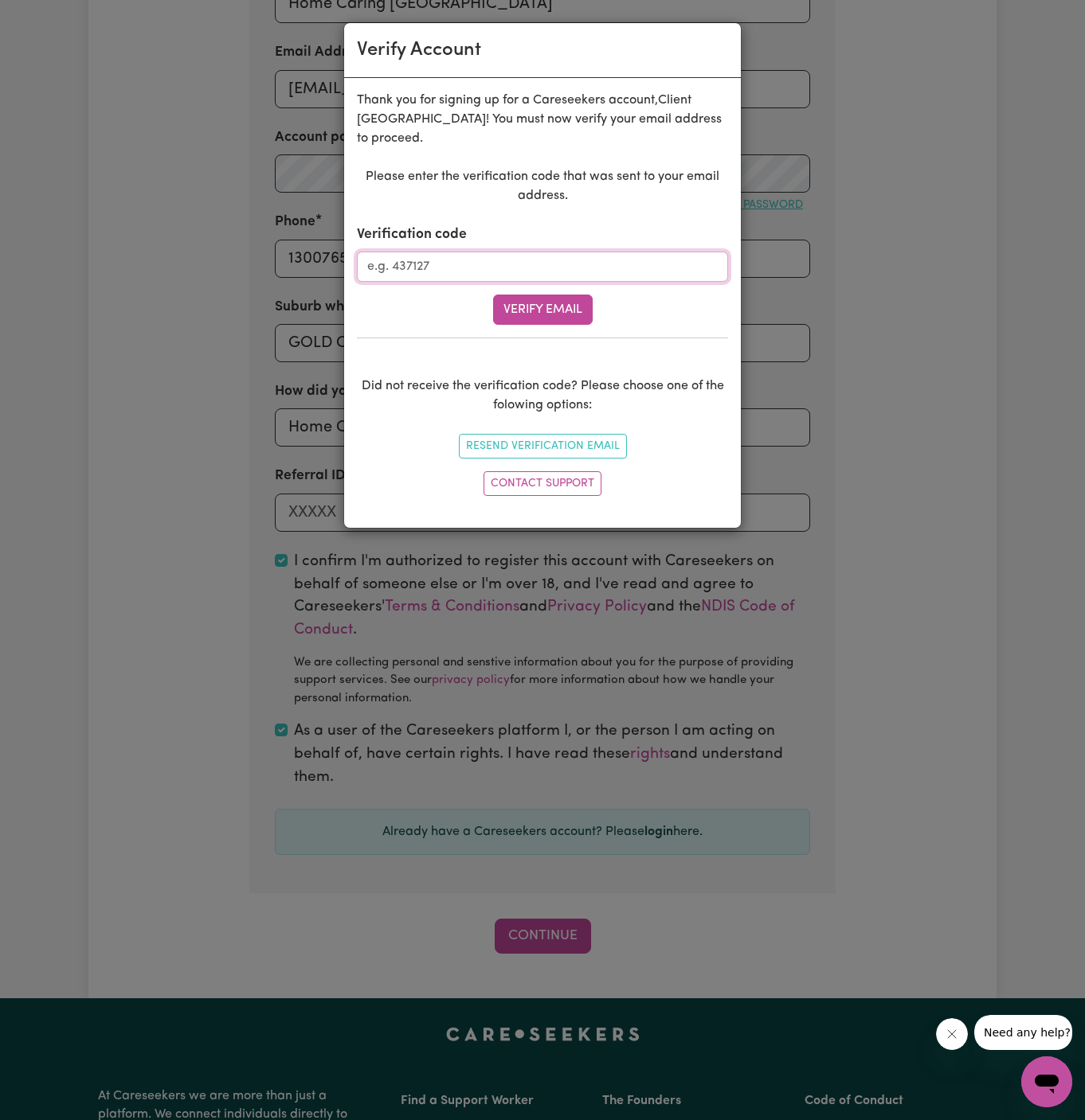
click at [497, 252] on input "Verification code" at bounding box center [542, 267] width 371 height 30
paste input "901678"
type input "901678"
click at [552, 295] on button "Verify Email" at bounding box center [542, 310] width 99 height 30
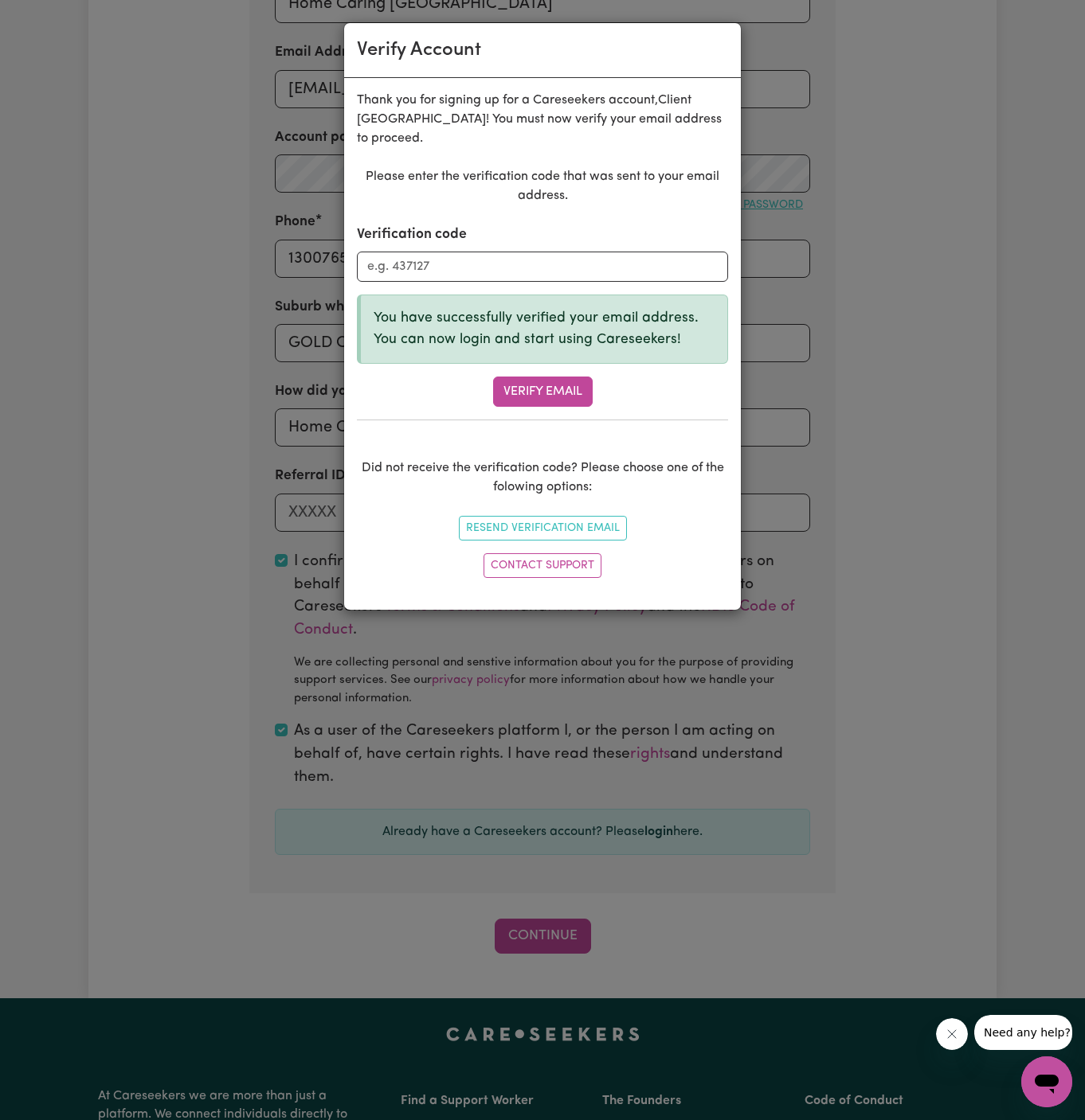
scroll to position [548, 0]
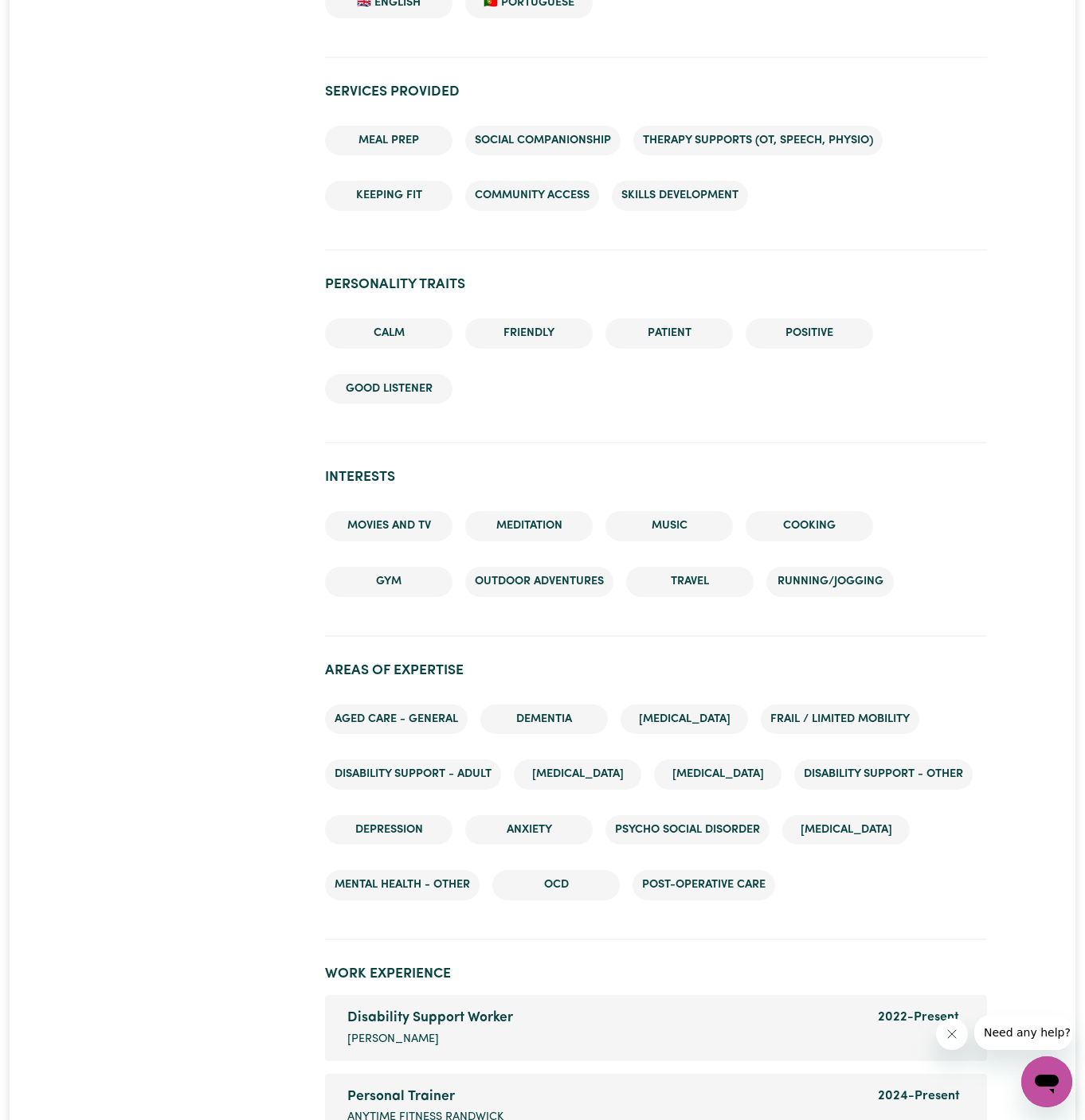
scroll to position [1719, 0]
